Goal: Information Seeking & Learning: Learn about a topic

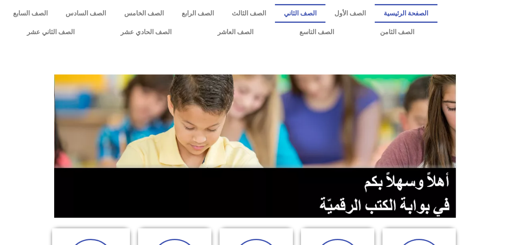
click at [304, 13] on link "الصف الثاني" at bounding box center [300, 13] width 50 height 19
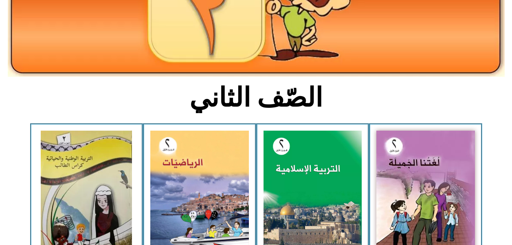
scroll to position [134, 0]
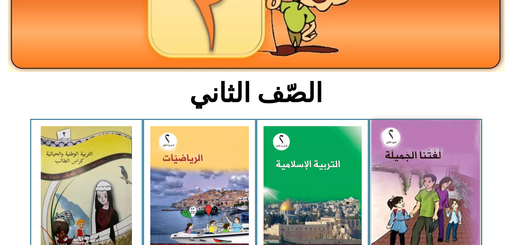
click at [394, 172] on img at bounding box center [425, 187] width 108 height 134
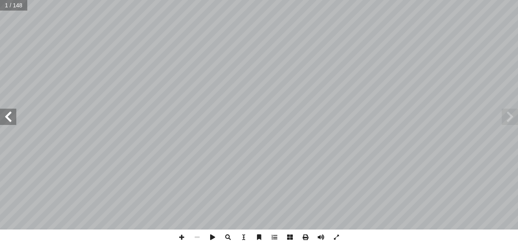
click at [8, 114] on span at bounding box center [8, 117] width 16 height 16
click at [13, 110] on span at bounding box center [8, 117] width 16 height 16
click at [7, 116] on span at bounding box center [8, 117] width 16 height 16
click at [8, 113] on span at bounding box center [8, 117] width 16 height 16
click at [15, 118] on span at bounding box center [8, 117] width 16 height 16
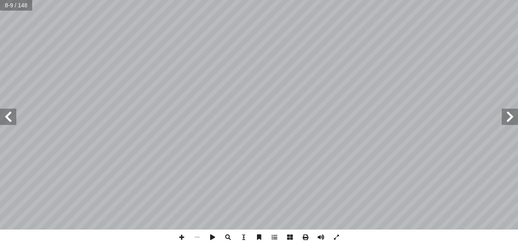
click at [8, 117] on span at bounding box center [8, 117] width 16 height 16
click at [9, 116] on span at bounding box center [8, 117] width 16 height 16
click at [7, 115] on span at bounding box center [8, 117] width 16 height 16
click at [5, 119] on span at bounding box center [8, 117] width 16 height 16
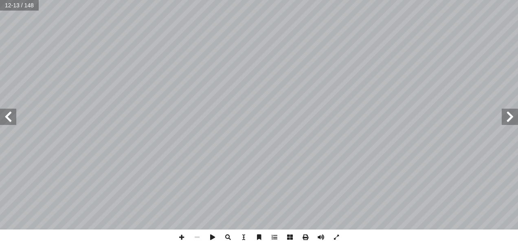
click at [7, 117] on span at bounding box center [8, 117] width 16 height 16
click at [7, 115] on span at bounding box center [8, 117] width 16 height 16
click at [8, 116] on span at bounding box center [8, 117] width 16 height 16
click at [15, 117] on span at bounding box center [8, 117] width 16 height 16
